Goal: Task Accomplishment & Management: Complete application form

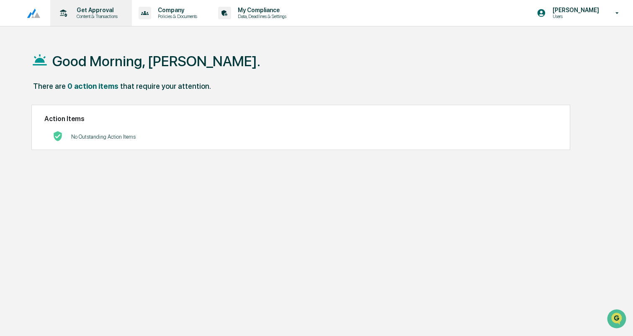
click at [103, 16] on p "Content & Transactions" at bounding box center [96, 16] width 52 height 6
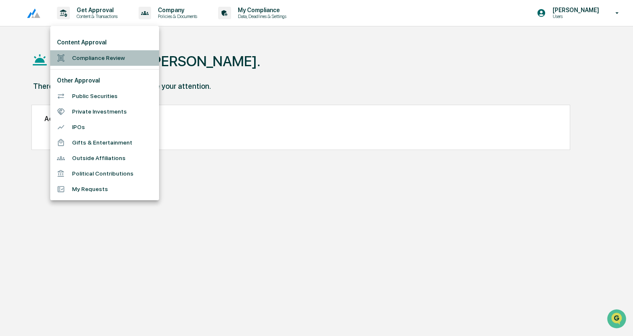
click at [98, 53] on li "Compliance Review" at bounding box center [104, 58] width 109 height 16
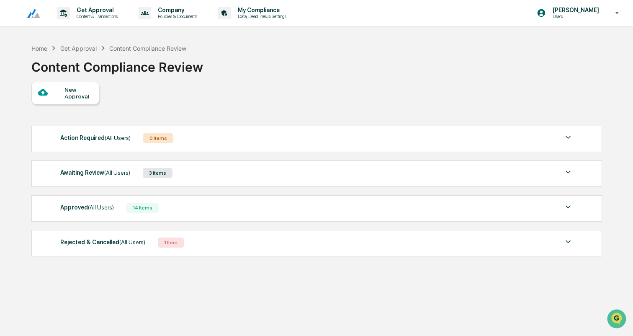
click at [70, 94] on div "New Approval" at bounding box center [79, 92] width 28 height 13
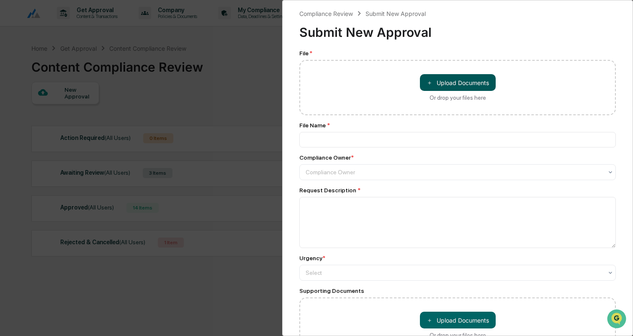
click at [464, 83] on button "＋ Upload Documents" at bounding box center [458, 82] width 76 height 17
type input "**********"
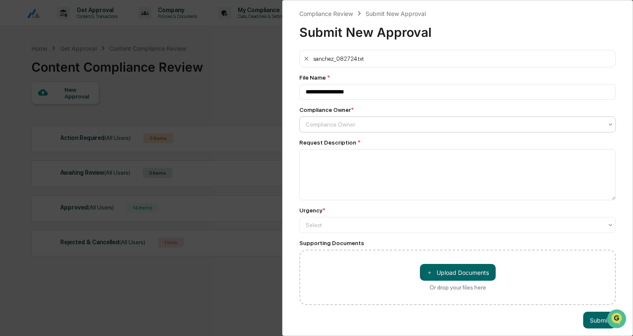
click at [339, 123] on div at bounding box center [454, 124] width 297 height 8
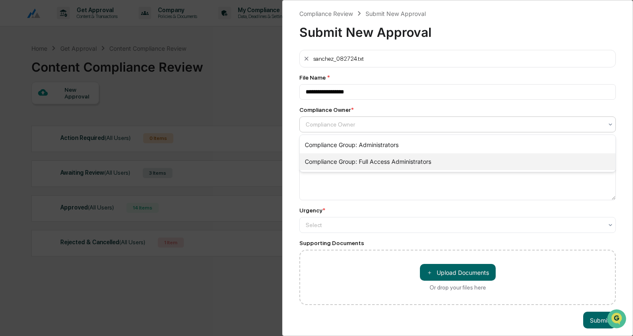
click at [341, 161] on div "Compliance Group: Full Access Administrators" at bounding box center [458, 161] width 316 height 17
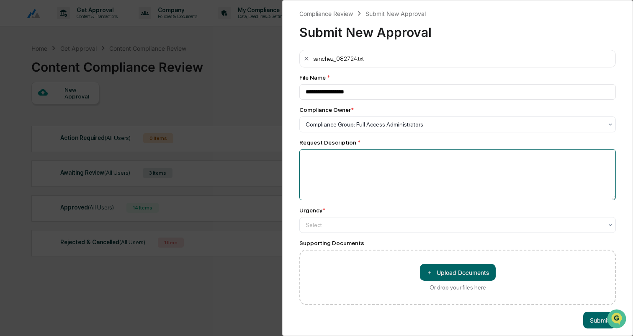
click at [341, 161] on textarea at bounding box center [458, 174] width 317 height 51
paste textarea "**********"
type textarea "**********"
paste textarea "**********"
type textarea "**********"
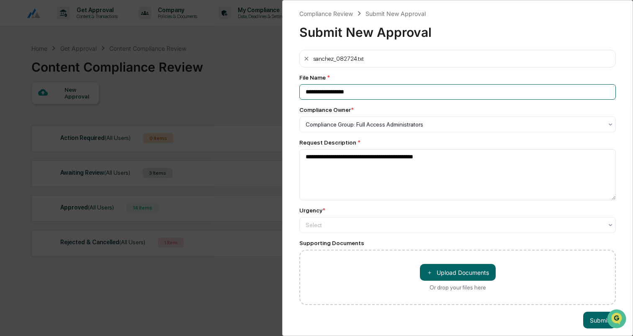
click at [306, 93] on input "**********" at bounding box center [458, 92] width 317 height 16
drag, startPoint x: 328, startPoint y: 91, endPoint x: 274, endPoint y: 91, distance: 53.6
click at [274, 91] on div "**********" at bounding box center [316, 168] width 633 height 336
click at [366, 93] on input "**********" at bounding box center [458, 92] width 317 height 16
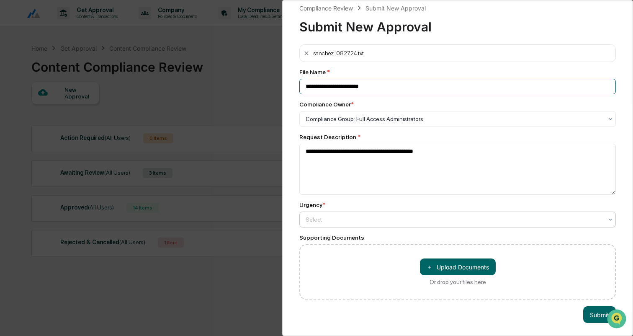
type input "**********"
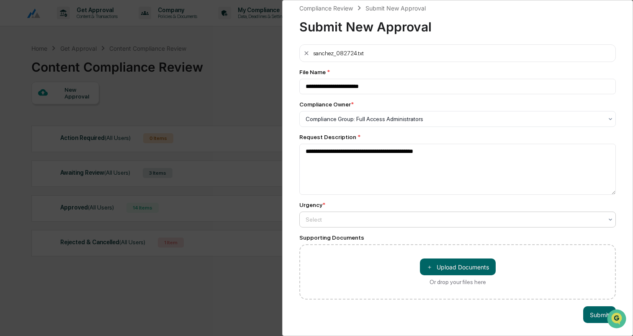
click at [415, 125] on div "Select" at bounding box center [455, 119] width 306 height 12
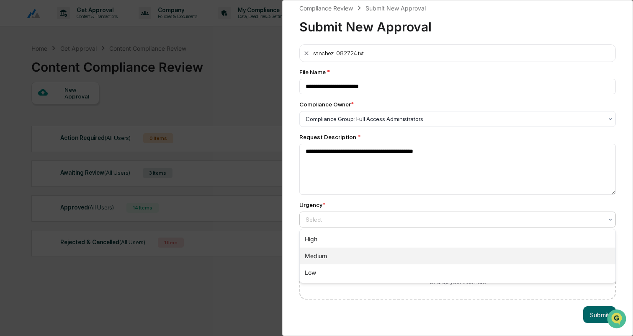
click at [354, 261] on div "Medium" at bounding box center [458, 256] width 316 height 17
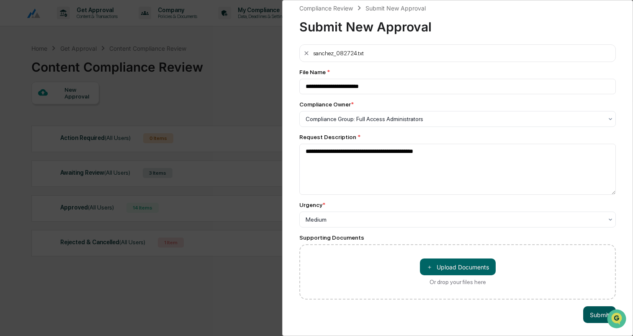
click at [597, 318] on button "Submit" at bounding box center [600, 314] width 33 height 17
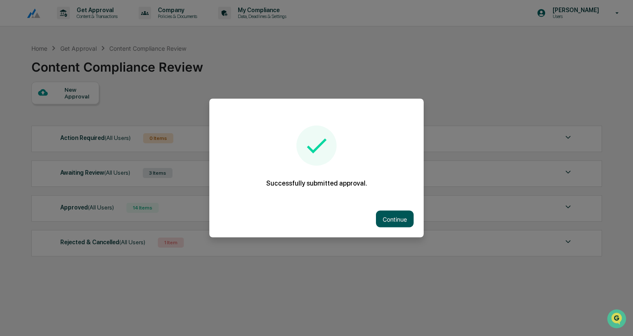
click at [389, 221] on button "Continue" at bounding box center [395, 219] width 38 height 17
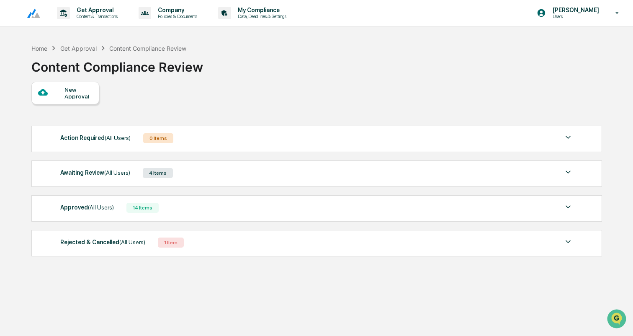
scroll to position [11, 0]
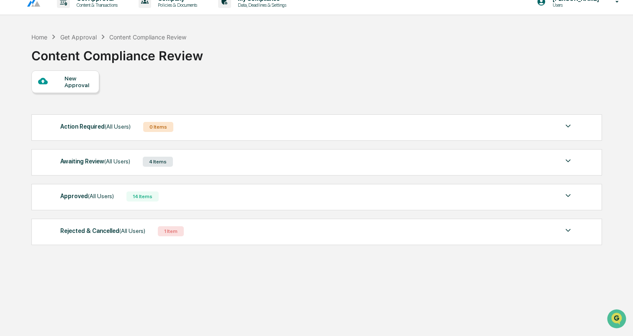
click at [202, 166] on div "Awaiting Review (All Users) 4 Items" at bounding box center [316, 162] width 513 height 12
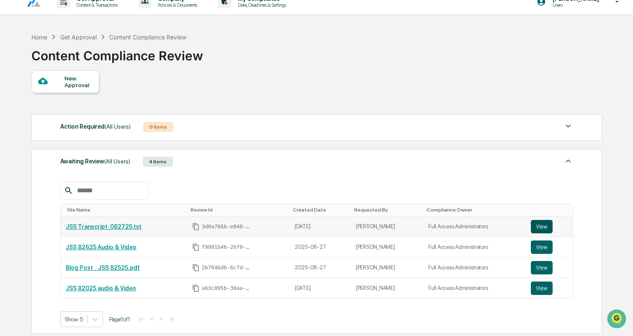
click at [537, 222] on button "View" at bounding box center [542, 226] width 22 height 13
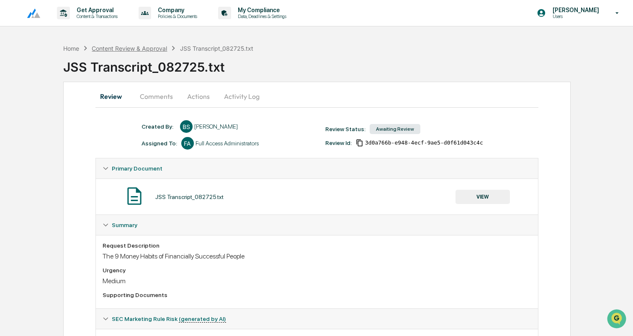
click at [147, 47] on div "Content Review & Approval" at bounding box center [129, 48] width 75 height 7
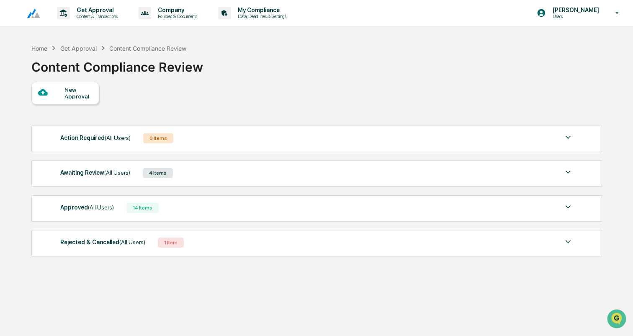
click at [72, 98] on div "New Approval" at bounding box center [79, 92] width 28 height 13
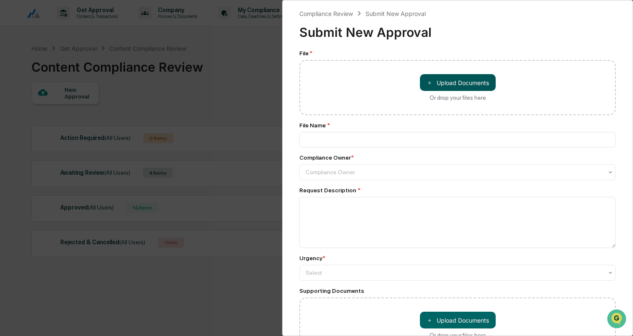
click at [467, 85] on button "＋ Upload Documents" at bounding box center [458, 82] width 76 height 17
type input "**********"
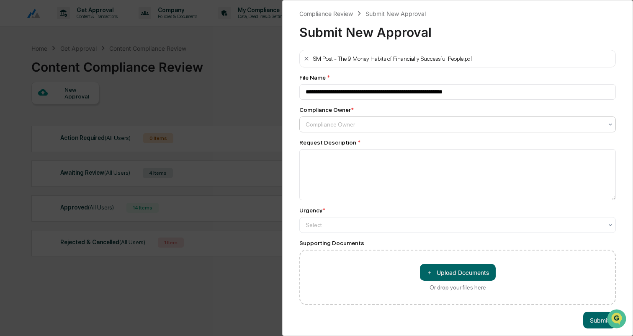
click at [350, 130] on div "Compliance Owner" at bounding box center [455, 125] width 306 height 12
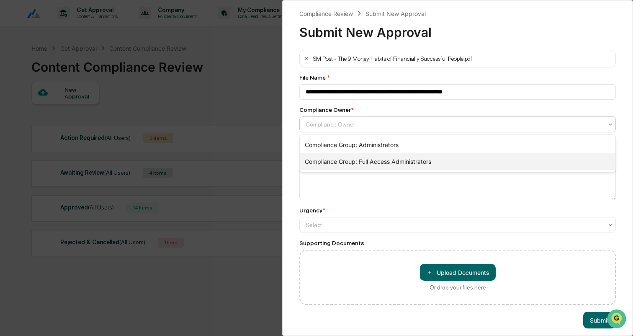
click at [355, 158] on div "Compliance Group: Full Access Administrators" at bounding box center [458, 161] width 316 height 17
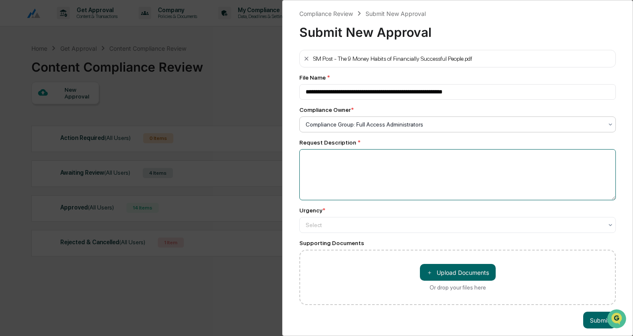
click at [355, 158] on textarea at bounding box center [458, 174] width 317 height 51
type textarea "**********"
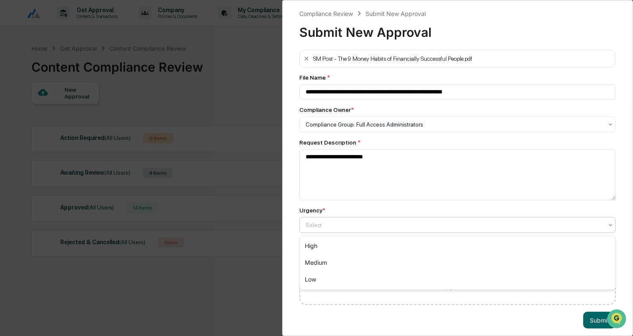
click at [343, 226] on div at bounding box center [454, 225] width 297 height 8
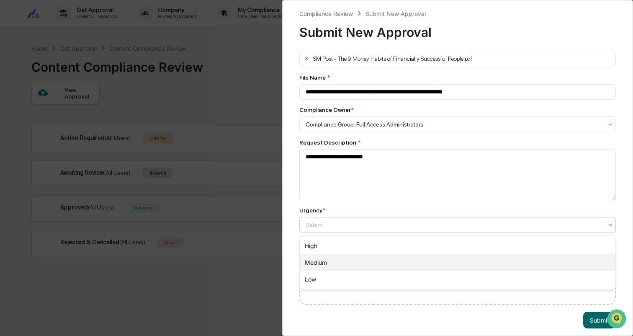
click at [333, 256] on div "Medium" at bounding box center [458, 262] width 316 height 17
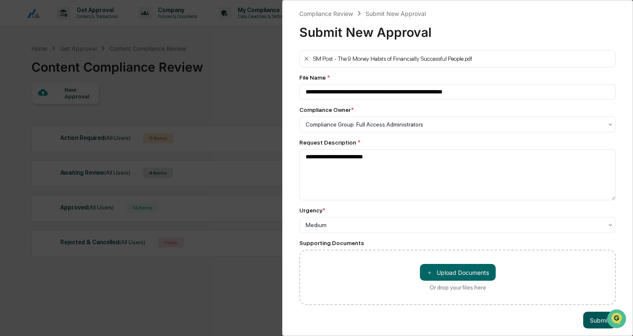
click at [592, 322] on button "Submit" at bounding box center [600, 320] width 33 height 17
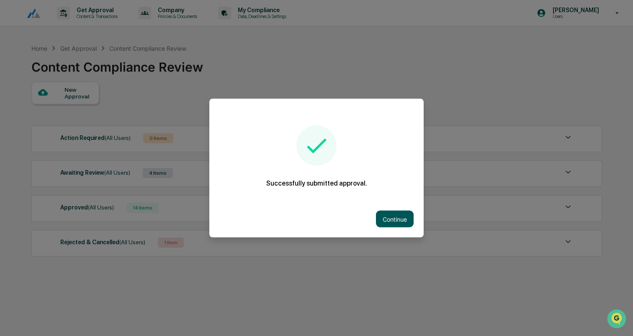
click at [395, 212] on button "Continue" at bounding box center [395, 219] width 38 height 17
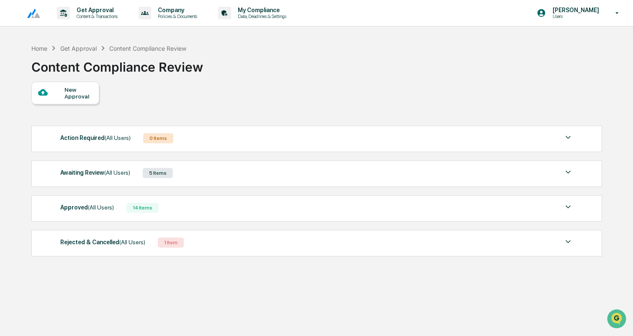
click at [67, 97] on div "New Approval" at bounding box center [79, 92] width 28 height 13
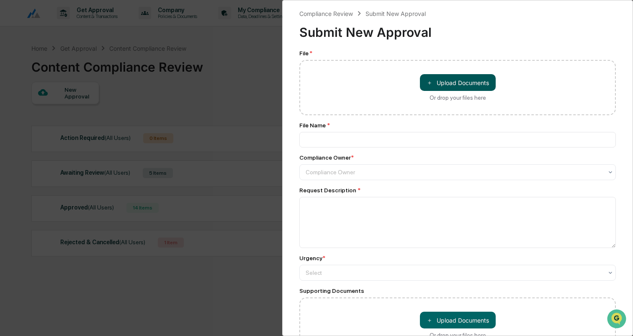
click at [462, 78] on button "＋ Upload Documents" at bounding box center [458, 82] width 76 height 17
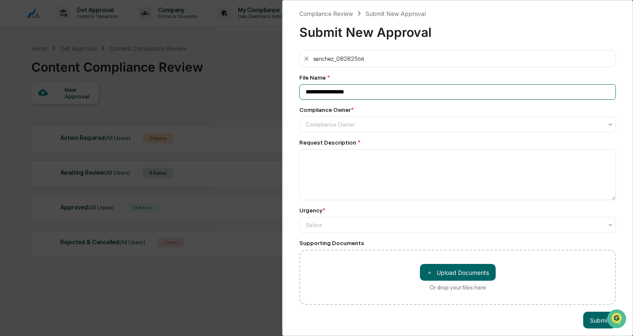
drag, startPoint x: 327, startPoint y: 91, endPoint x: 296, endPoint y: 91, distance: 31.0
click at [296, 91] on div "**********" at bounding box center [457, 168] width 351 height 336
type input "**********"
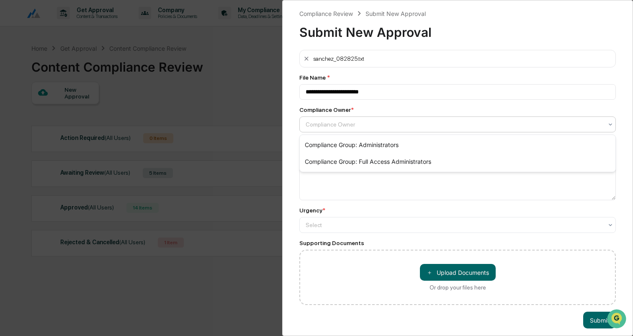
click at [359, 126] on div at bounding box center [454, 124] width 297 height 8
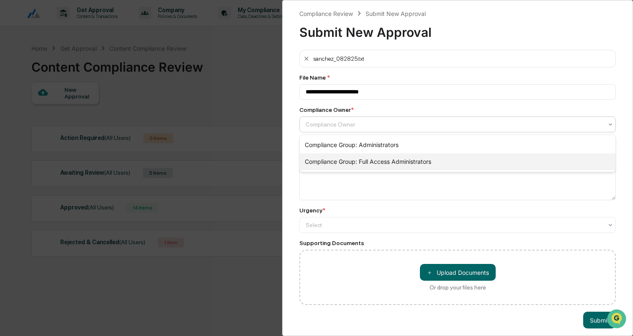
click at [362, 163] on div "Compliance Group: Full Access Administrators" at bounding box center [458, 161] width 316 height 17
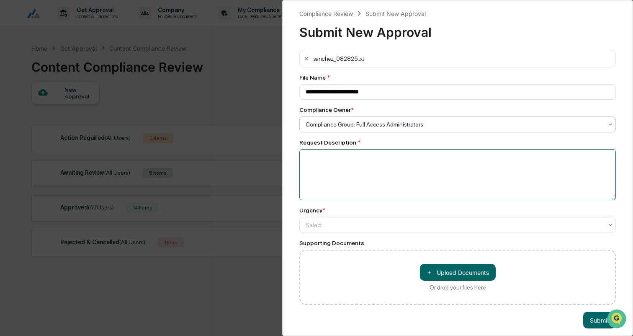
click at [341, 172] on textarea at bounding box center [458, 174] width 317 height 51
paste textarea "**********"
type textarea "**********"
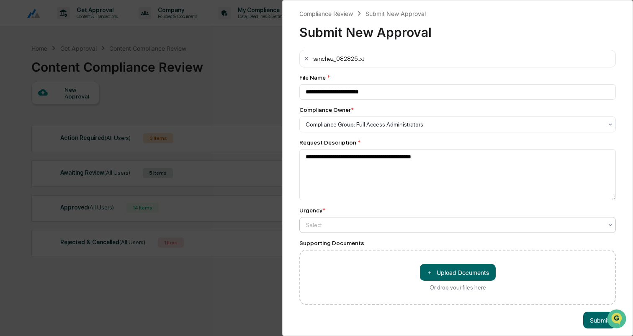
click at [406, 132] on div "Select" at bounding box center [458, 124] width 317 height 16
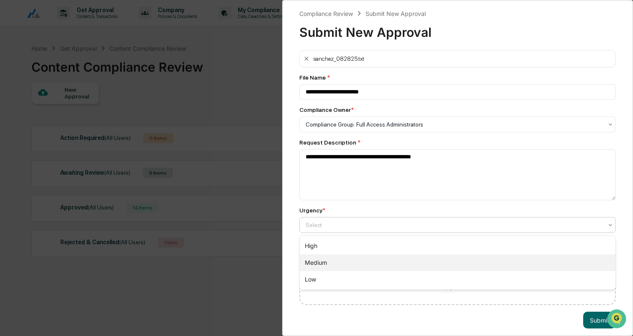
click at [354, 266] on div "Medium" at bounding box center [458, 262] width 316 height 17
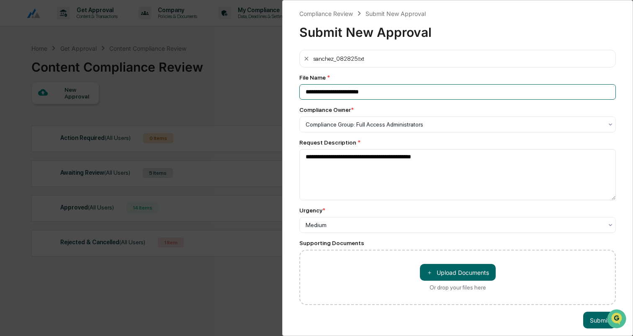
drag, startPoint x: 342, startPoint y: 91, endPoint x: 318, endPoint y: 92, distance: 24.7
click at [318, 92] on input "**********" at bounding box center [458, 92] width 317 height 16
type input "**********"
click at [599, 318] on button "Submit" at bounding box center [600, 320] width 33 height 17
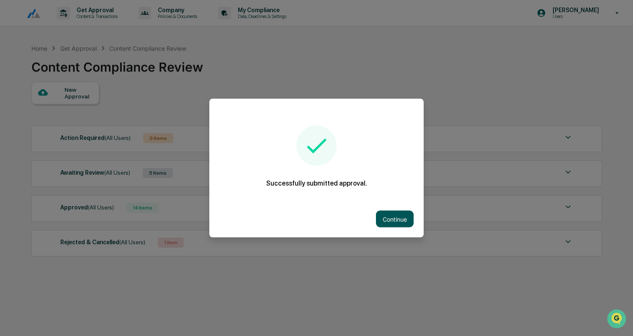
click at [395, 220] on button "Continue" at bounding box center [395, 219] width 38 height 17
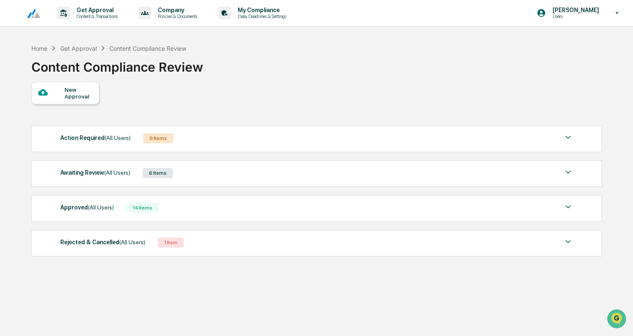
click at [78, 93] on div "New Approval" at bounding box center [79, 92] width 28 height 13
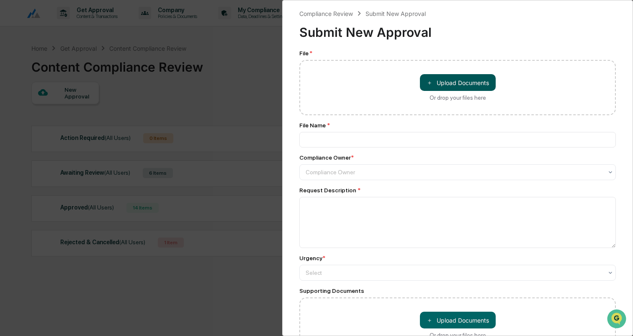
click at [487, 80] on button "＋ Upload Documents" at bounding box center [458, 82] width 76 height 17
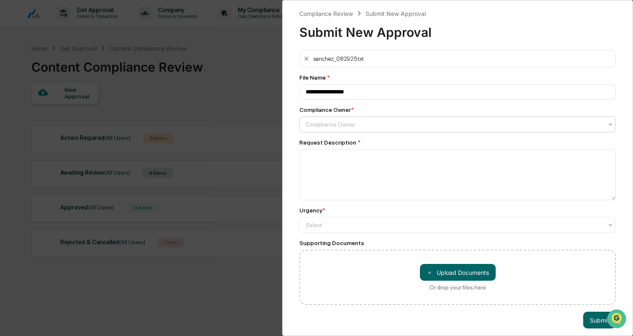
click at [343, 130] on div "Compliance Owner" at bounding box center [455, 125] width 306 height 12
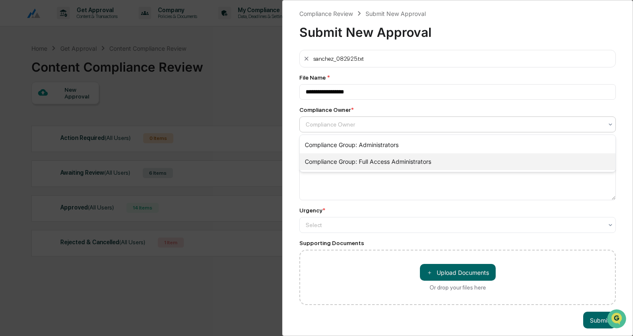
click at [347, 161] on div "Compliance Group: Full Access Administrators" at bounding box center [458, 161] width 316 height 17
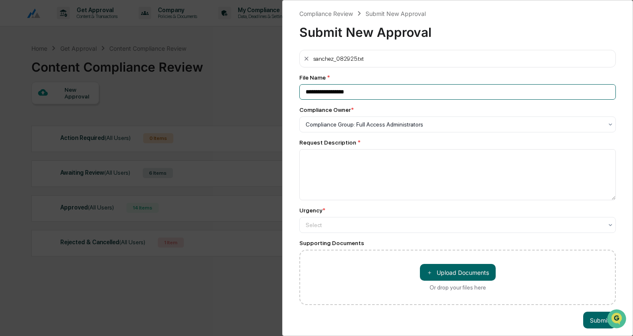
drag, startPoint x: 328, startPoint y: 90, endPoint x: 297, endPoint y: 90, distance: 31.0
click at [297, 90] on div "**********" at bounding box center [457, 168] width 351 height 336
type input "**********"
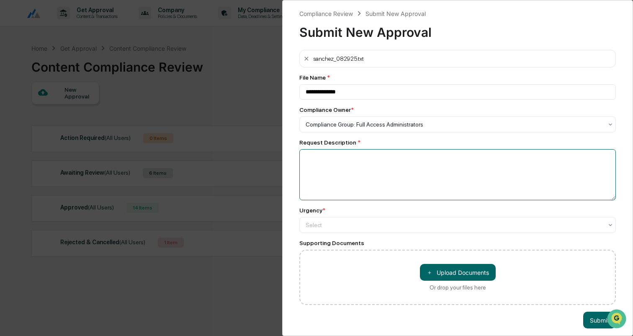
click at [327, 165] on textarea at bounding box center [458, 174] width 317 height 51
type textarea "**********"
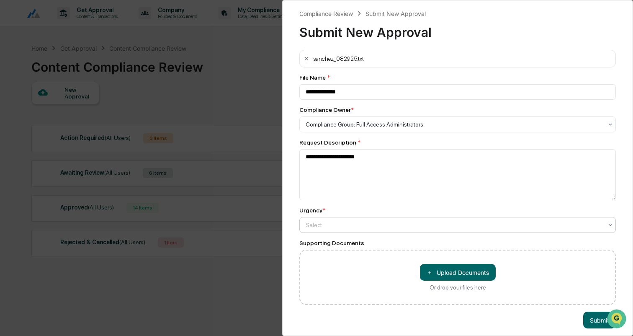
click at [323, 132] on div "Select" at bounding box center [458, 124] width 317 height 16
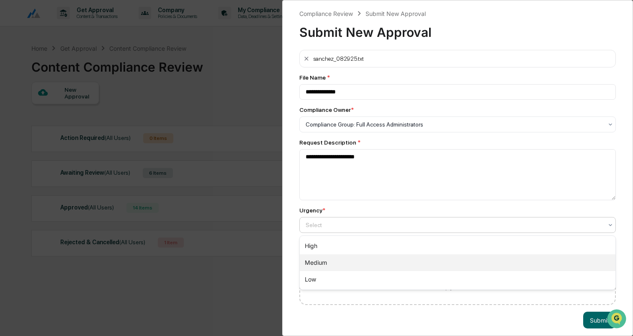
click at [321, 259] on div "Medium" at bounding box center [458, 262] width 316 height 17
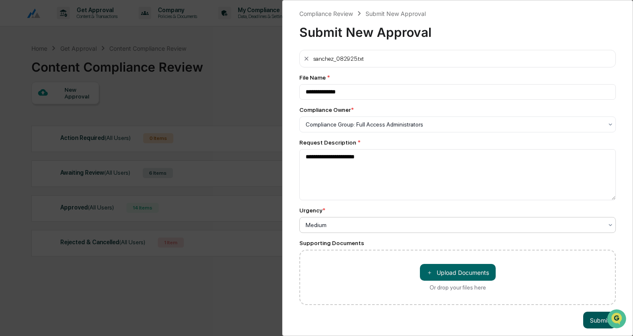
click at [597, 325] on button "Submit" at bounding box center [600, 320] width 33 height 17
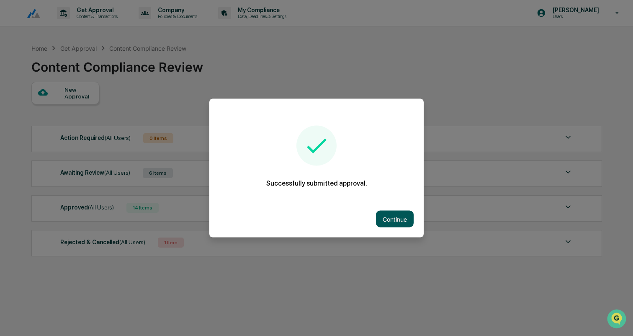
click at [404, 213] on button "Continue" at bounding box center [395, 219] width 38 height 17
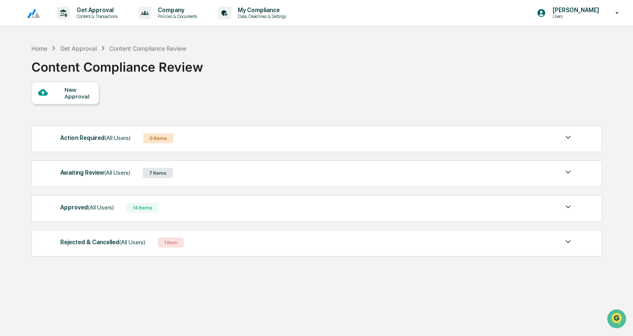
click at [246, 169] on div "Awaiting Review (All Users) 7 Items" at bounding box center [316, 173] width 513 height 12
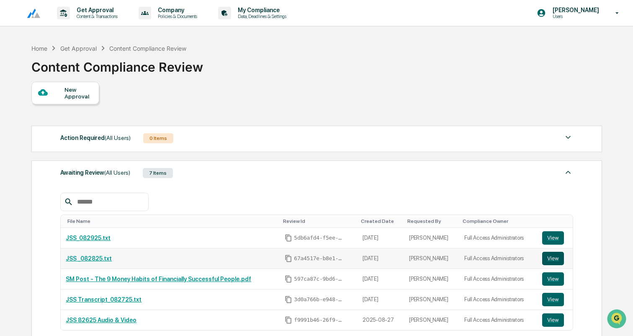
click at [556, 253] on button "View" at bounding box center [554, 258] width 22 height 13
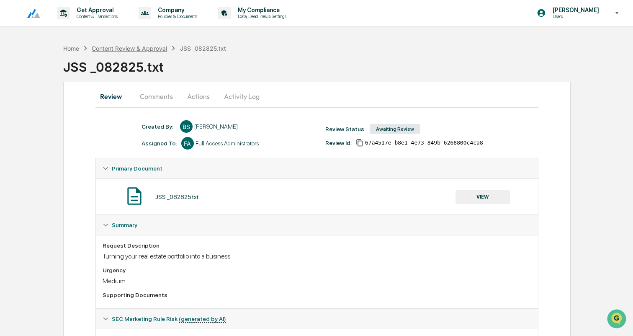
click at [133, 49] on div "Content Review & Approval" at bounding box center [129, 48] width 75 height 7
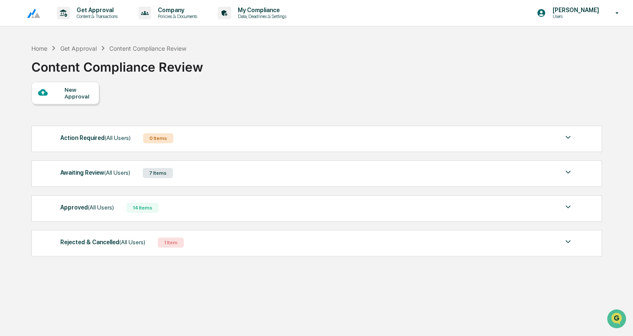
click at [239, 174] on div "Awaiting Review (All Users) 7 Items" at bounding box center [316, 173] width 513 height 12
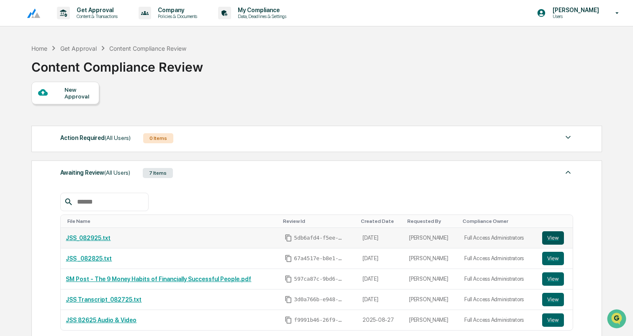
click at [556, 241] on button "View" at bounding box center [554, 237] width 22 height 13
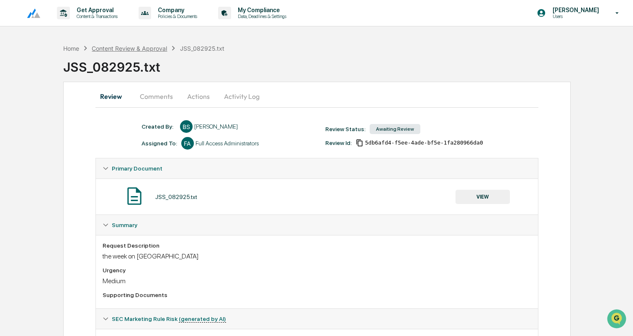
click at [131, 48] on div "Content Review & Approval" at bounding box center [129, 48] width 75 height 7
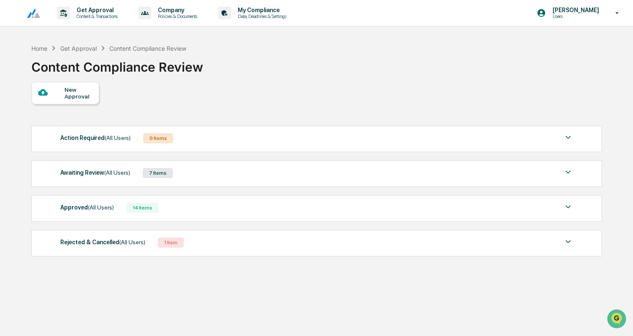
click at [194, 181] on div "Awaiting Review (All Users) 7 Items File Name Review Id Created Date Requested …" at bounding box center [316, 173] width 571 height 26
click at [195, 169] on div "Awaiting Review (All Users) 7 Items" at bounding box center [316, 173] width 513 height 12
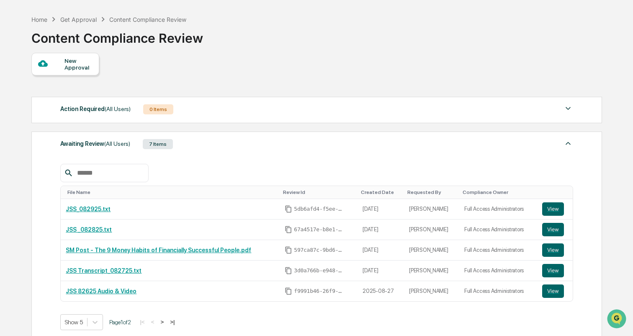
scroll to position [32, 0]
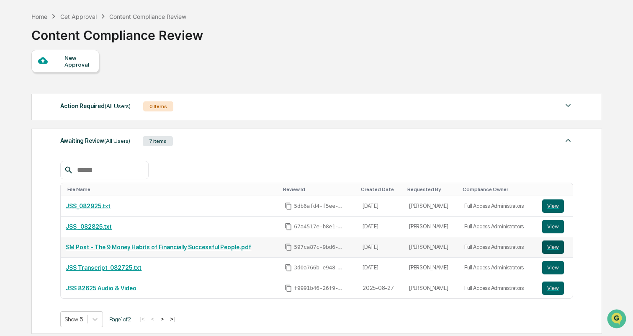
click at [555, 247] on button "View" at bounding box center [554, 246] width 22 height 13
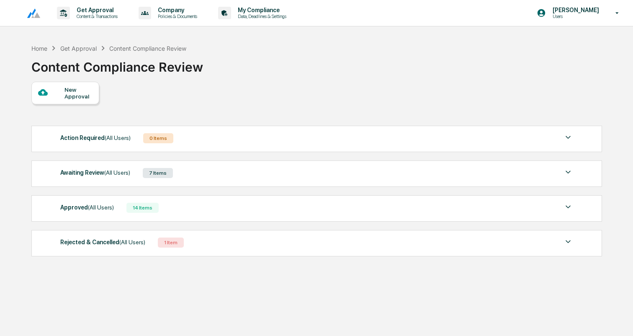
click at [48, 93] on div at bounding box center [51, 93] width 26 height 10
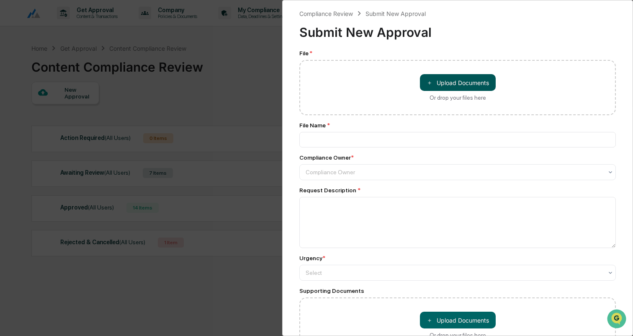
click at [458, 82] on button "＋ Upload Documents" at bounding box center [458, 82] width 76 height 17
type input "**********"
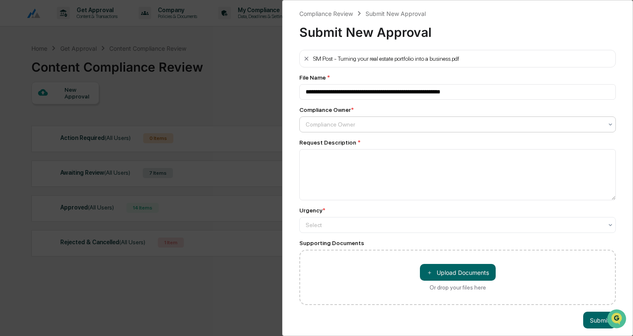
click at [358, 127] on div at bounding box center [454, 124] width 297 height 8
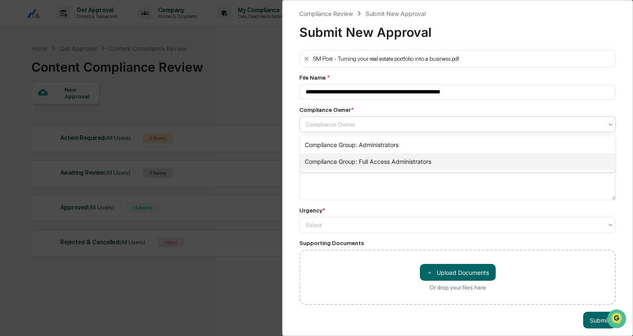
click at [358, 155] on div "Compliance Group: Full Access Administrators" at bounding box center [458, 161] width 316 height 17
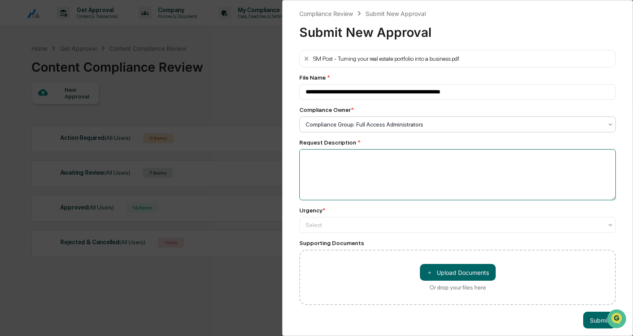
click at [353, 163] on textarea at bounding box center [458, 174] width 317 height 51
paste textarea "**********"
type textarea "**********"
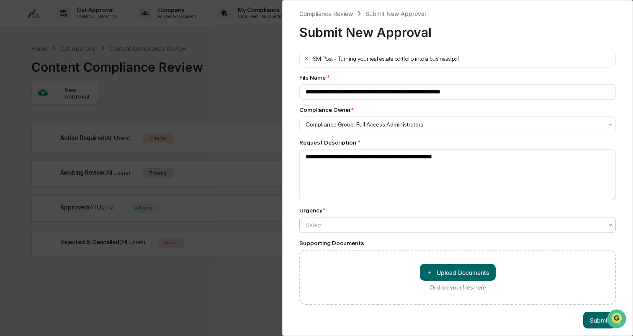
click at [361, 132] on div "Select" at bounding box center [458, 124] width 317 height 16
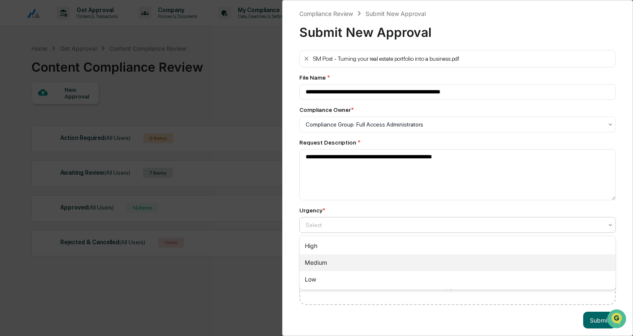
click at [329, 257] on div "Medium" at bounding box center [458, 262] width 316 height 17
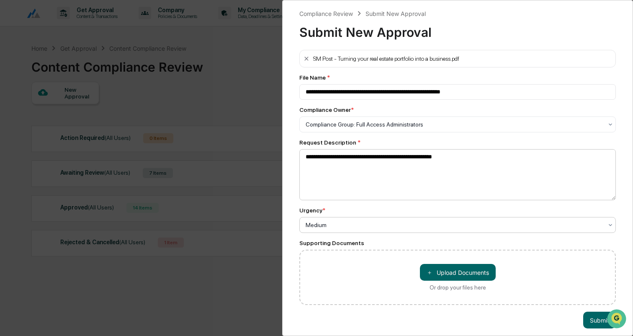
scroll to position [7, 0]
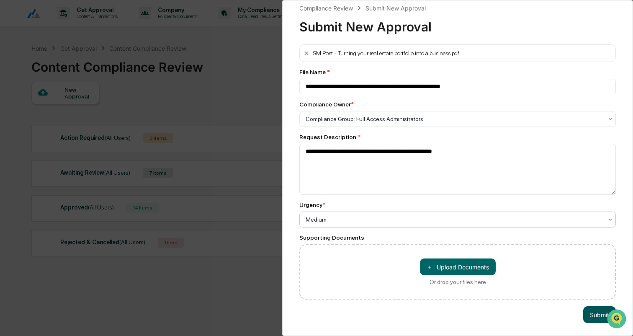
click at [593, 311] on button "Submit" at bounding box center [600, 314] width 33 height 17
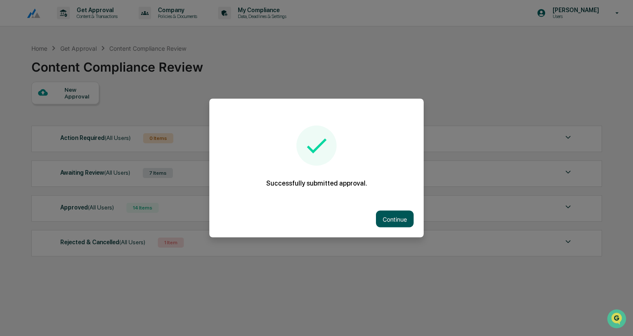
click at [388, 216] on button "Continue" at bounding box center [395, 219] width 38 height 17
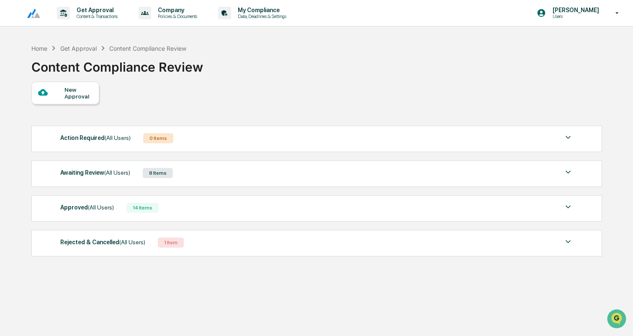
click at [247, 176] on div "Awaiting Review (All Users) 8 Items" at bounding box center [316, 173] width 513 height 12
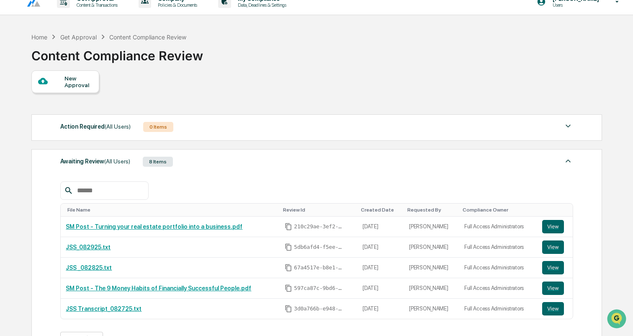
scroll to position [14, 0]
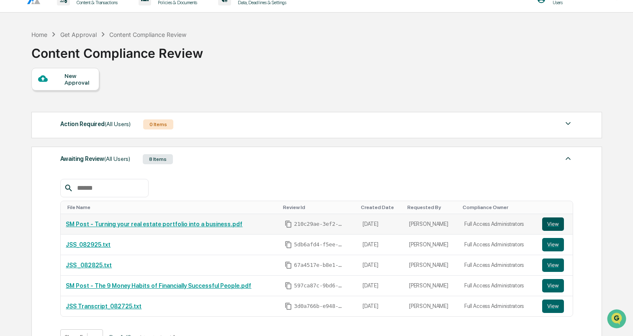
click at [554, 222] on button "View" at bounding box center [554, 223] width 22 height 13
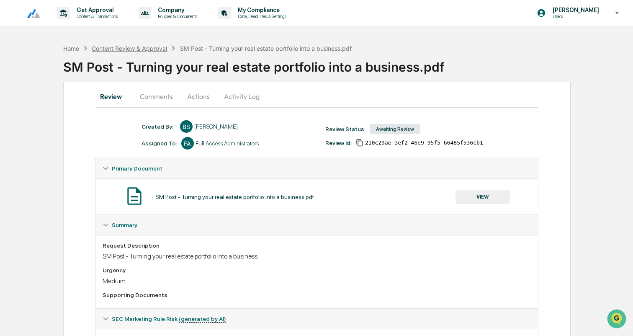
click at [121, 46] on div "Content Review & Approval" at bounding box center [129, 48] width 75 height 7
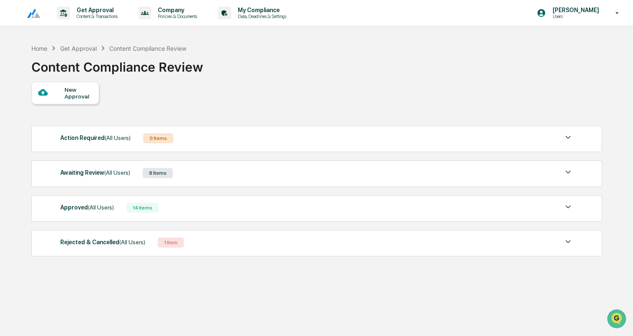
click at [57, 94] on div at bounding box center [51, 93] width 26 height 10
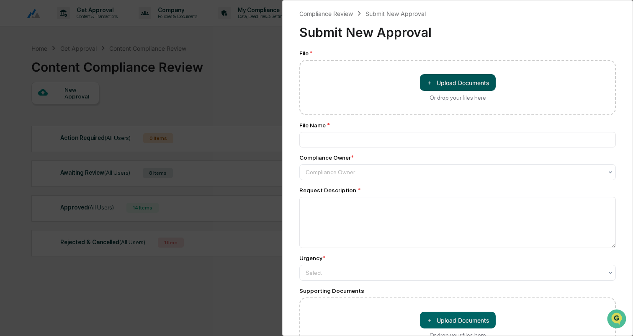
click at [478, 79] on button "＋ Upload Documents" at bounding box center [458, 82] width 76 height 17
type input "**********"
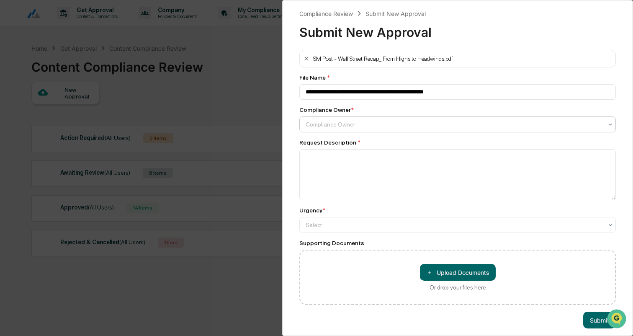
click at [349, 126] on div at bounding box center [454, 124] width 297 height 8
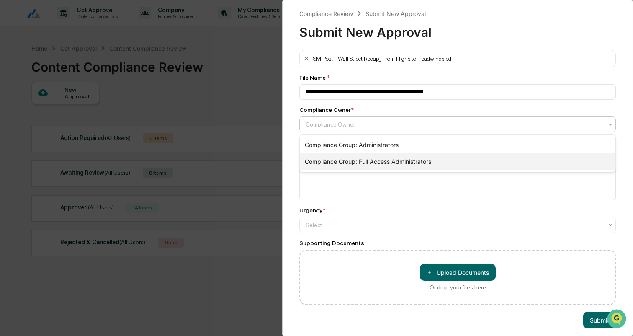
click at [356, 165] on div "Compliance Group: Full Access Administrators" at bounding box center [458, 161] width 316 height 17
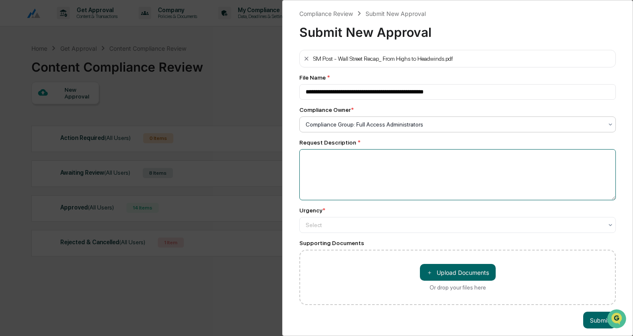
click at [356, 165] on textarea at bounding box center [458, 174] width 317 height 51
type textarea "*"
type textarea "**********"
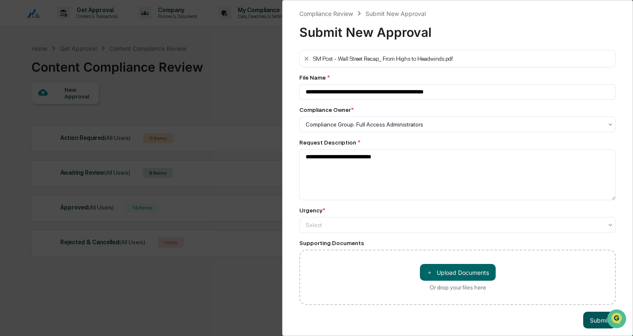
click at [597, 318] on button "Submit" at bounding box center [600, 320] width 33 height 17
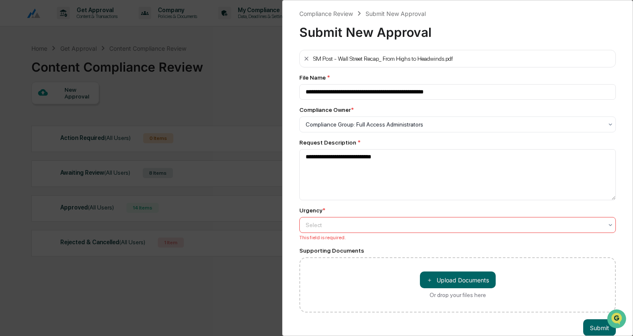
click at [538, 228] on div at bounding box center [454, 225] width 297 height 8
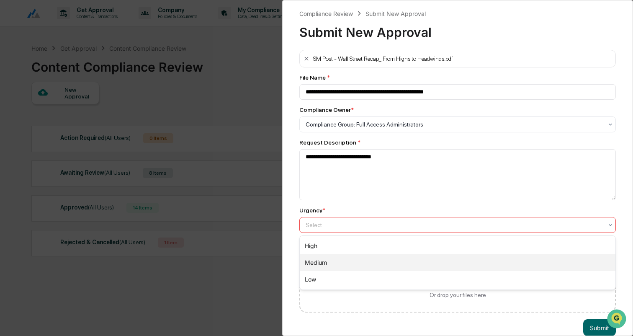
click at [470, 259] on div "Medium" at bounding box center [458, 262] width 316 height 17
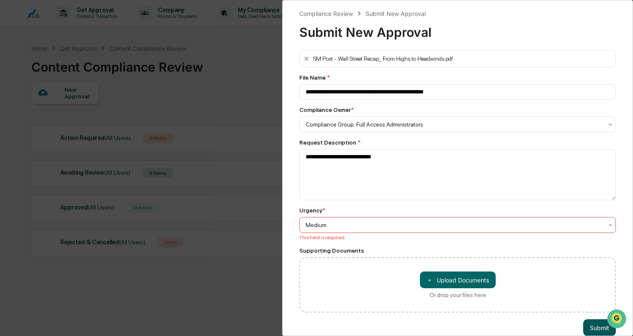
click at [592, 324] on button "Submit" at bounding box center [600, 327] width 33 height 17
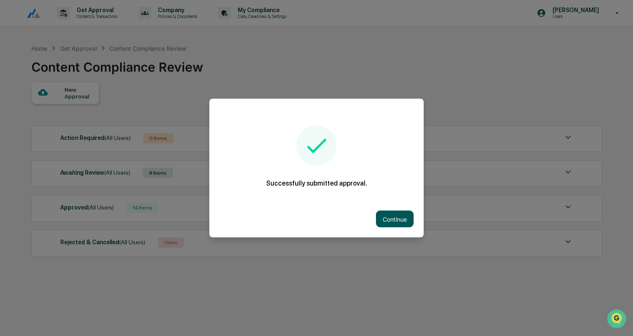
click at [398, 220] on button "Continue" at bounding box center [395, 219] width 38 height 17
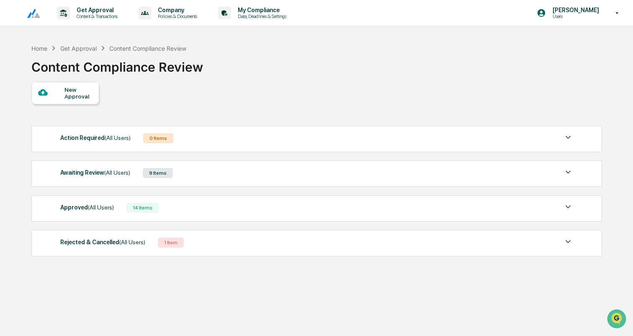
click at [191, 169] on div "Awaiting Review (All Users) 9 Items" at bounding box center [316, 173] width 513 height 12
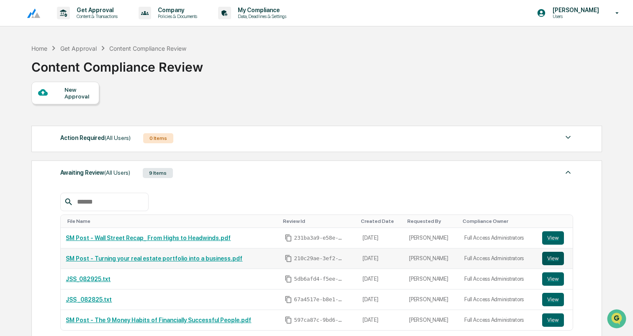
click at [556, 259] on button "View" at bounding box center [554, 258] width 22 height 13
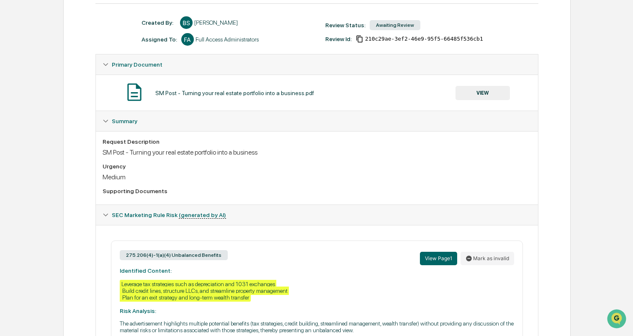
scroll to position [165, 0]
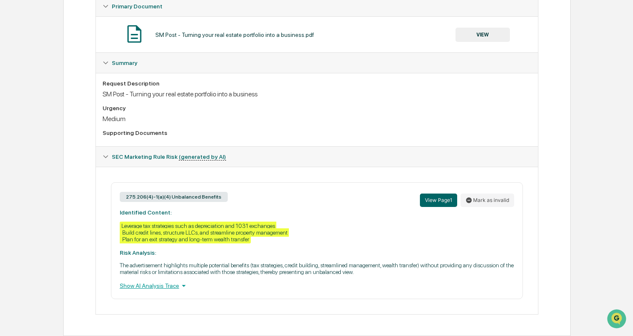
click at [139, 287] on div "Show AI Analysis Trace" at bounding box center [317, 285] width 395 height 9
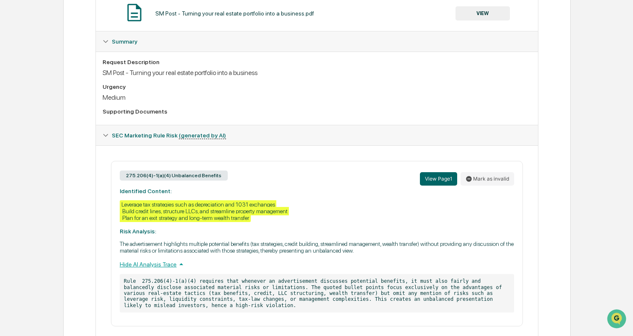
scroll to position [213, 0]
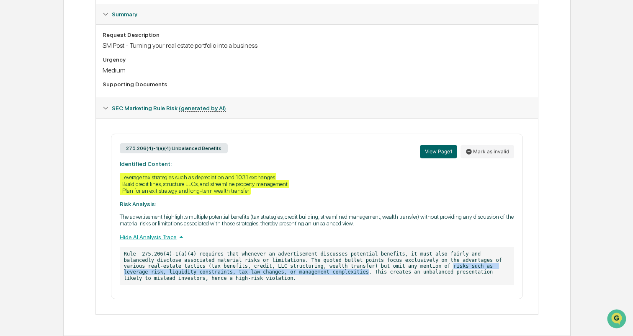
drag, startPoint x: 453, startPoint y: 266, endPoint x: 369, endPoint y: 273, distance: 84.5
click at [369, 273] on p "Rule 275.206(4)-1(a)(4) requires that whenever an advertisement discusses poten…" at bounding box center [317, 266] width 395 height 39
copy p "risks such as leverage risk, liquidity constraints, tax-law changes, or managem…"
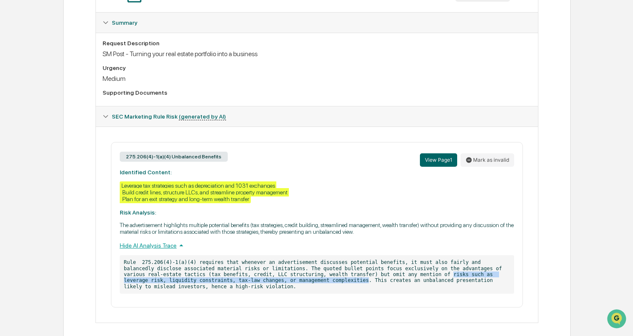
scroll to position [209, 0]
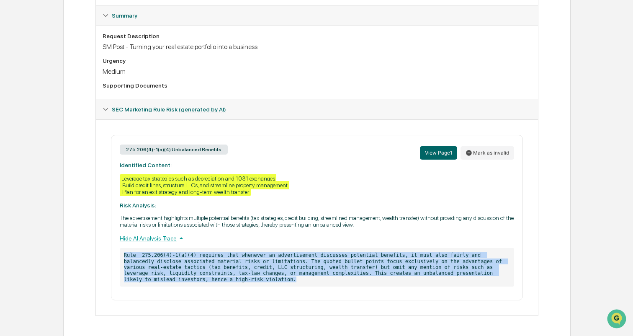
drag, startPoint x: 124, startPoint y: 257, endPoint x: 407, endPoint y: 288, distance: 284.9
click at [407, 287] on p "Rule 275.206(4)-1(a)(4) requires that whenever an advertisement discusses poten…" at bounding box center [317, 267] width 395 height 39
copy p "Rule 275.206(4)-1(a)(4) requires that whenever an advertisement discusses poten…"
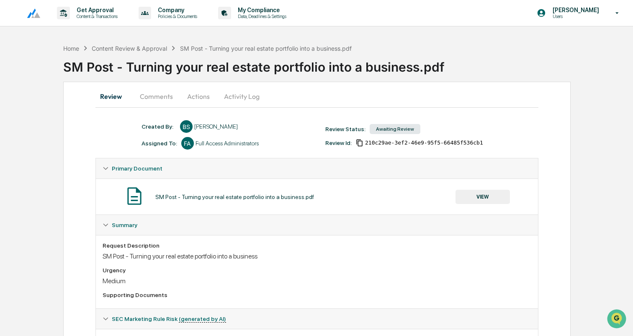
click at [204, 96] on button "Actions" at bounding box center [199, 96] width 38 height 20
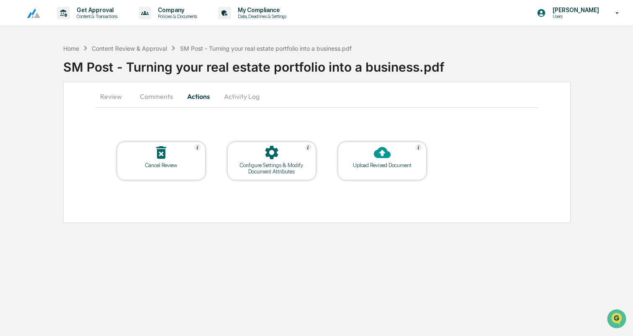
click at [367, 149] on div at bounding box center [383, 153] width 84 height 18
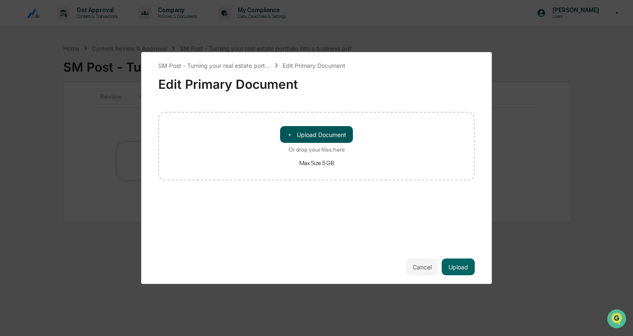
click at [346, 140] on button "＋ Upload Document" at bounding box center [316, 134] width 73 height 17
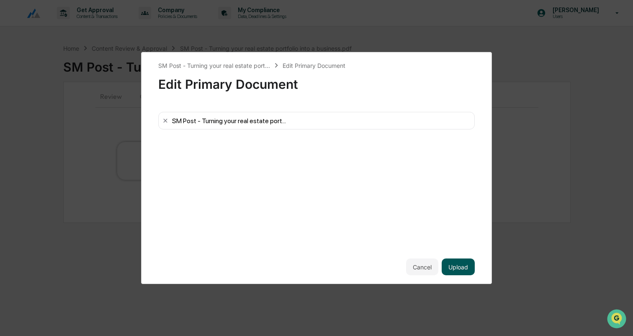
click at [457, 270] on button "Upload" at bounding box center [458, 266] width 33 height 17
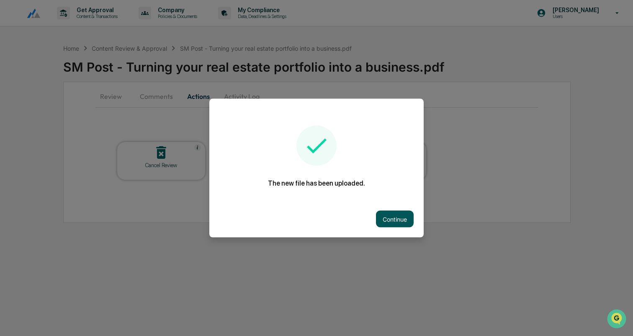
click at [394, 216] on button "Continue" at bounding box center [395, 219] width 38 height 17
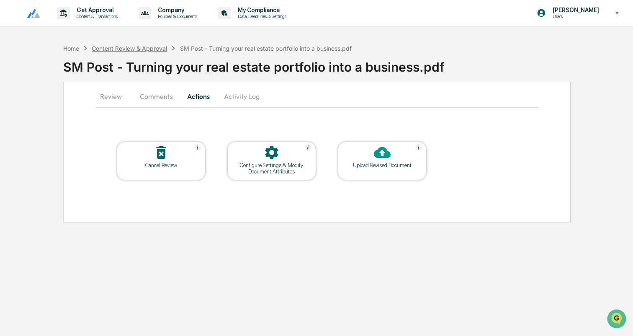
click at [140, 47] on div "Content Review & Approval" at bounding box center [129, 48] width 75 height 7
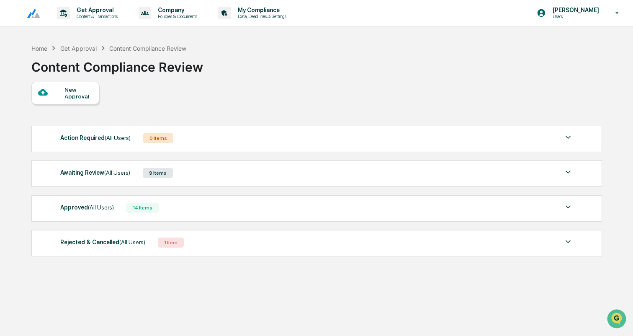
click at [214, 175] on div "Awaiting Review (All Users) 9 Items" at bounding box center [316, 173] width 513 height 12
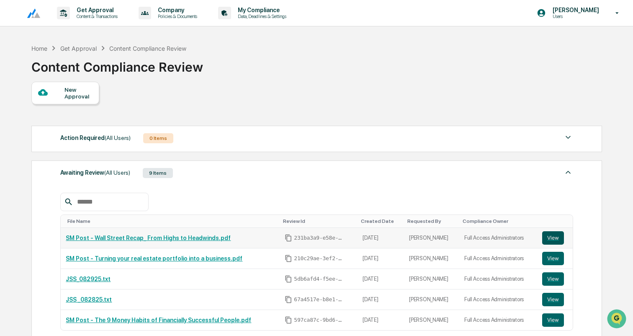
click at [557, 236] on button "View" at bounding box center [554, 237] width 22 height 13
